Goal: Task Accomplishment & Management: Use online tool/utility

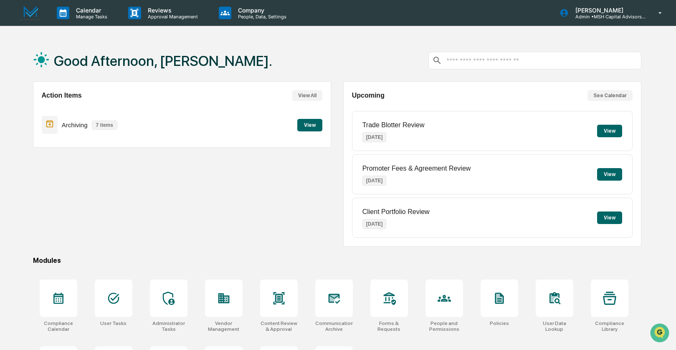
scroll to position [16, 0]
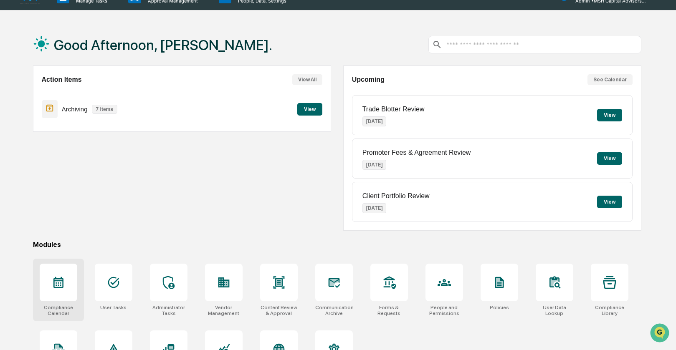
click at [63, 274] on div at bounding box center [59, 283] width 38 height 38
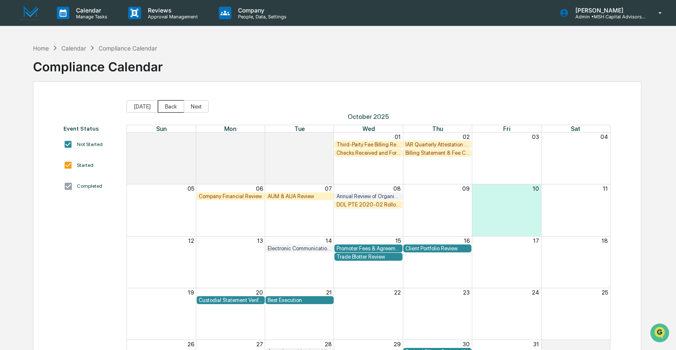
click at [168, 106] on button "Back" at bounding box center [171, 106] width 26 height 13
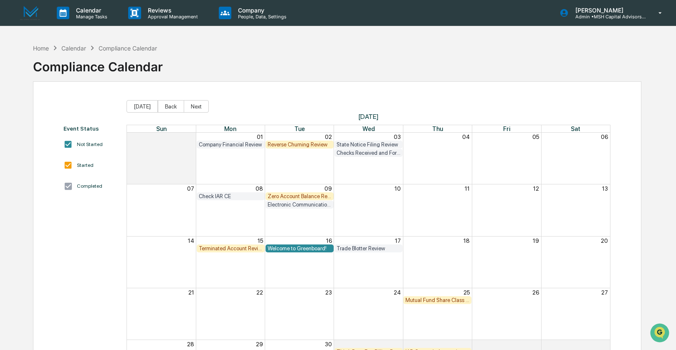
click at [286, 195] on div "Zero Account Balance Review" at bounding box center [300, 196] width 64 height 6
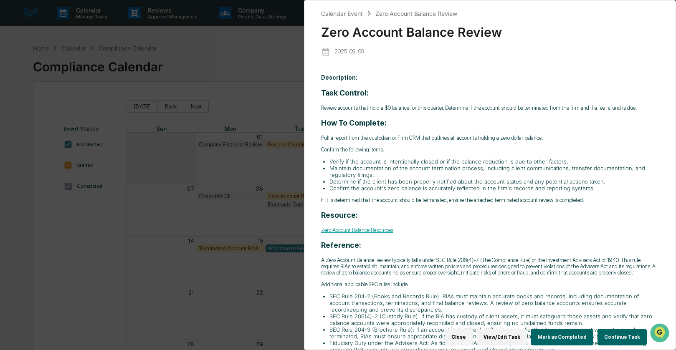
click at [612, 332] on button "Continue Task" at bounding box center [622, 337] width 49 height 17
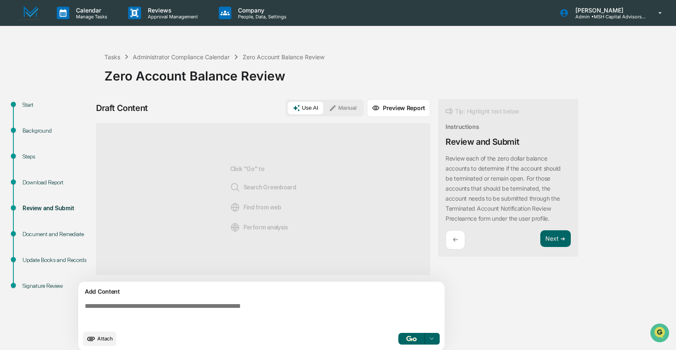
click at [41, 236] on div "Document and Remediate" at bounding box center [57, 234] width 68 height 9
click at [38, 236] on div "Document and Remediate" at bounding box center [57, 234] width 68 height 9
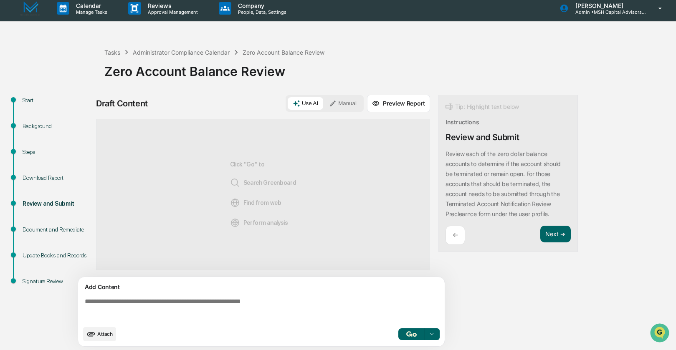
scroll to position [5, 0]
click at [561, 237] on button "Next ➔" at bounding box center [555, 234] width 30 height 17
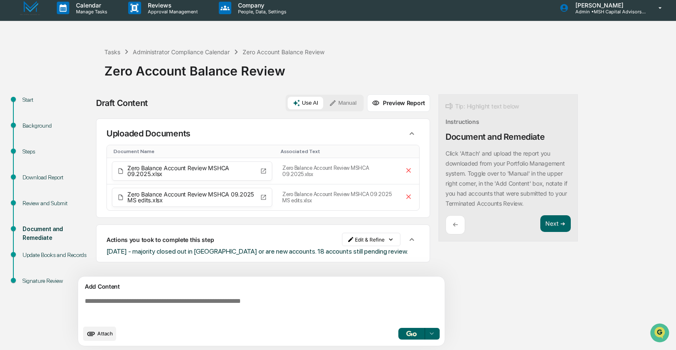
scroll to position [6, 0]
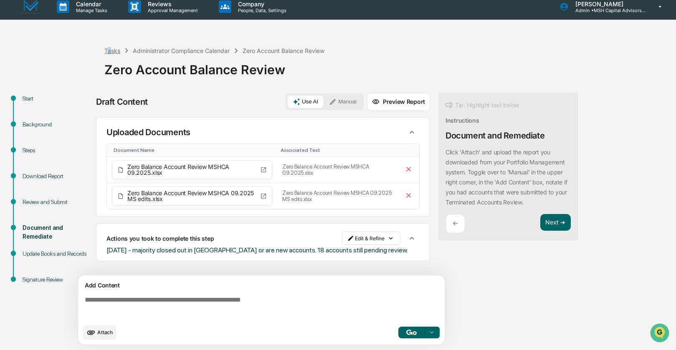
click at [109, 53] on div "Tasks" at bounding box center [112, 50] width 16 height 7
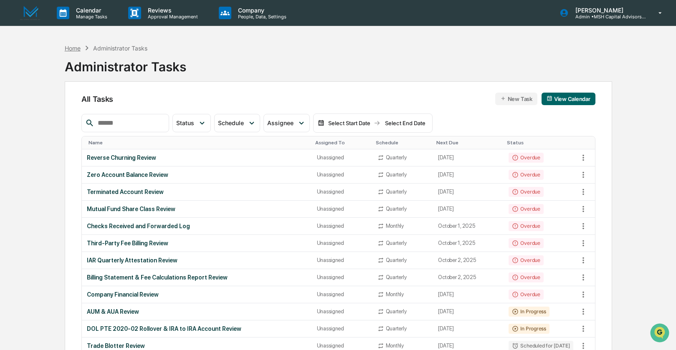
click at [70, 49] on div "Home" at bounding box center [73, 48] width 16 height 7
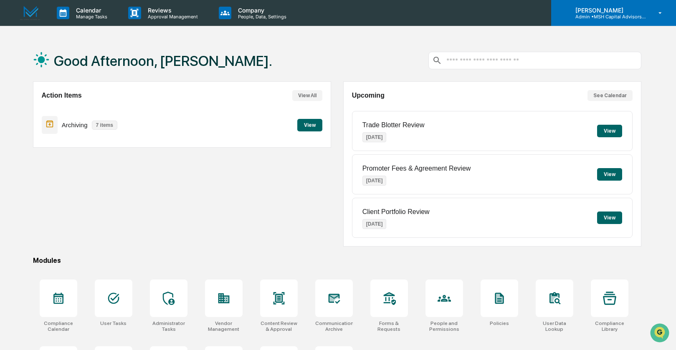
click at [598, 15] on p "Admin • MSH Capital Advisors LLC - RIA" at bounding box center [608, 17] width 78 height 6
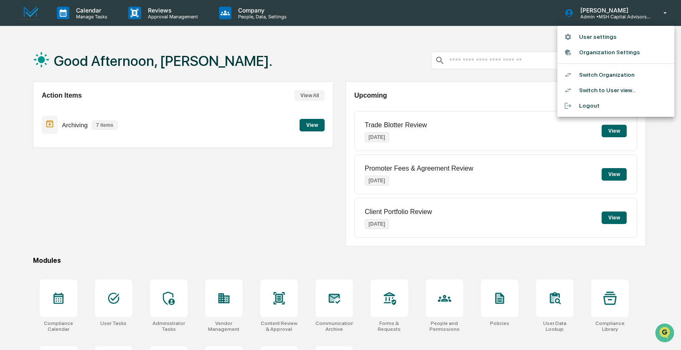
click at [598, 78] on li "Switch Organization" at bounding box center [615, 74] width 117 height 15
